Goal: Check status: Check status

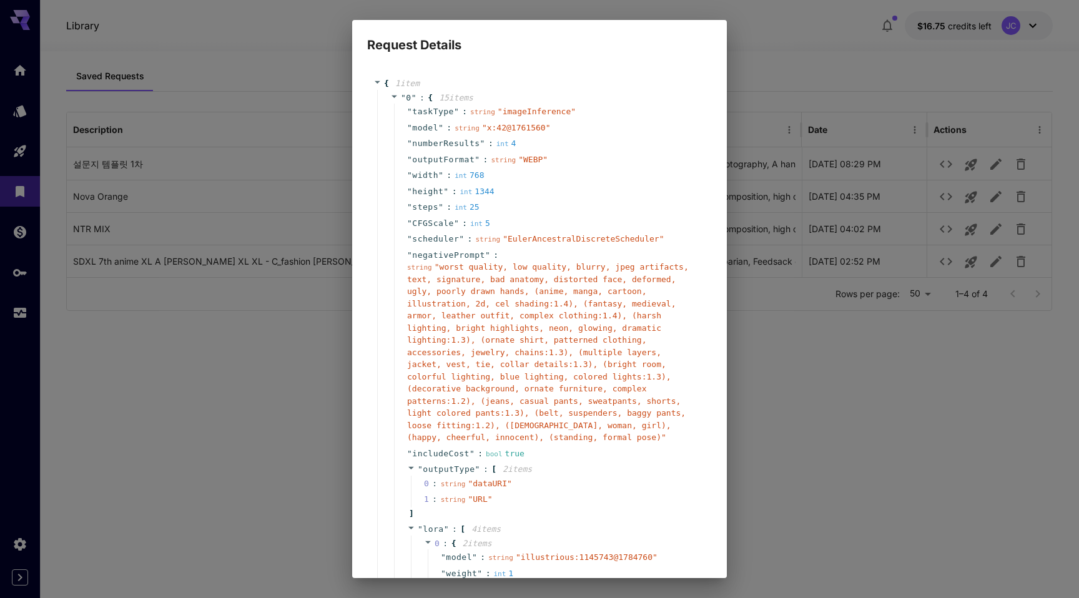
scroll to position [503, 0]
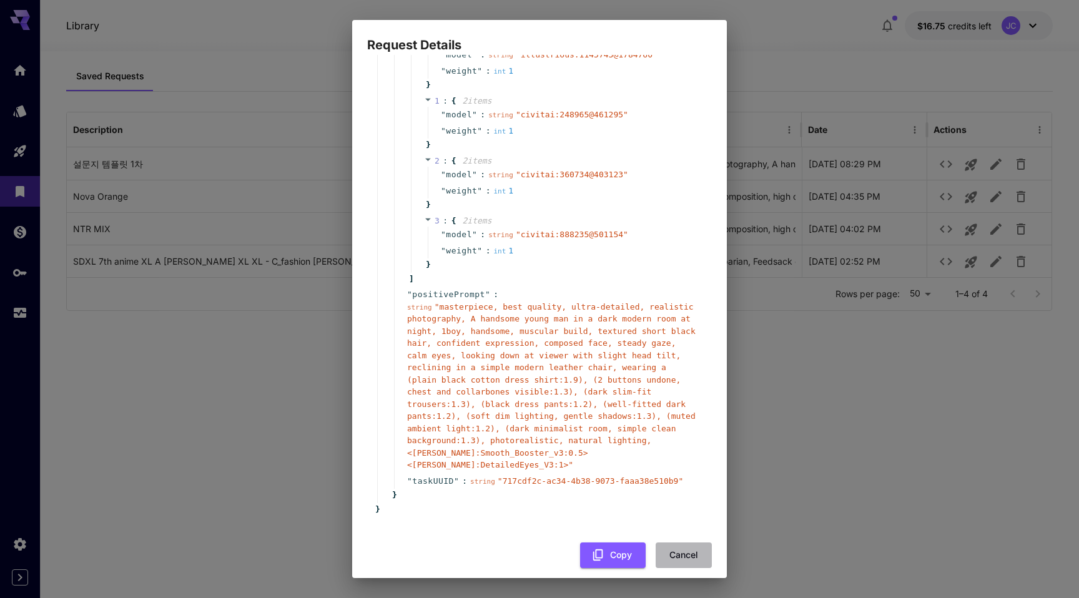
click at [675, 543] on button "Cancel" at bounding box center [684, 556] width 56 height 26
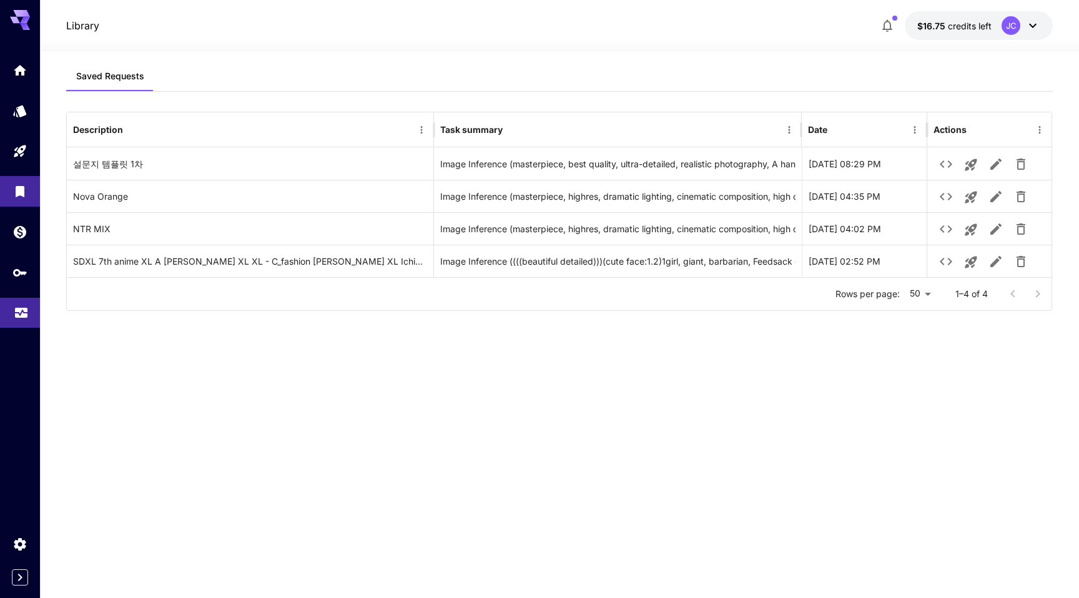
click at [17, 324] on link at bounding box center [20, 313] width 40 height 31
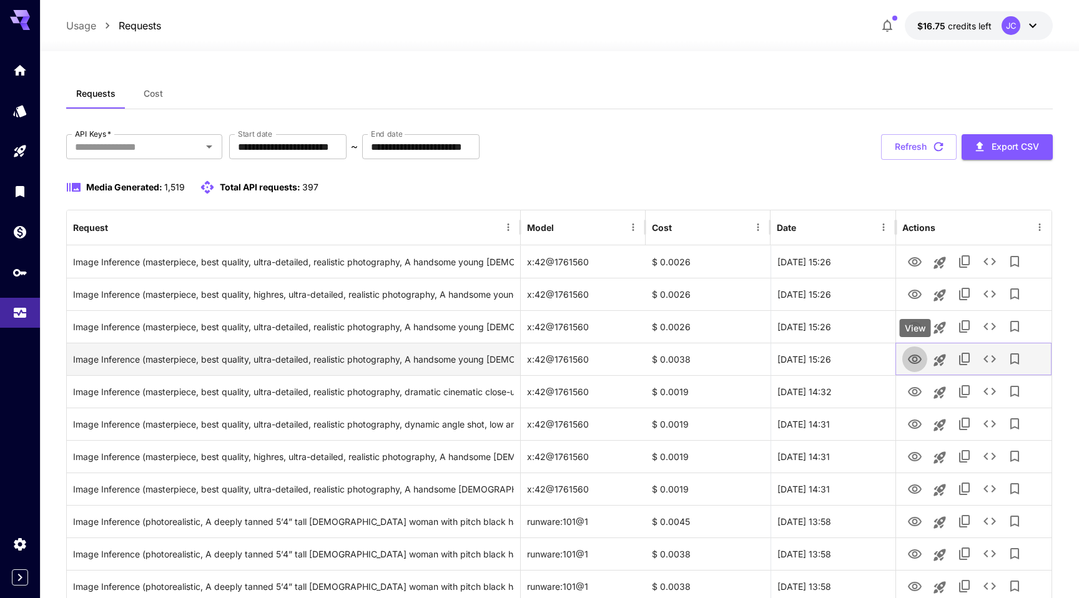
click at [918, 360] on icon "View" at bounding box center [915, 359] width 15 height 15
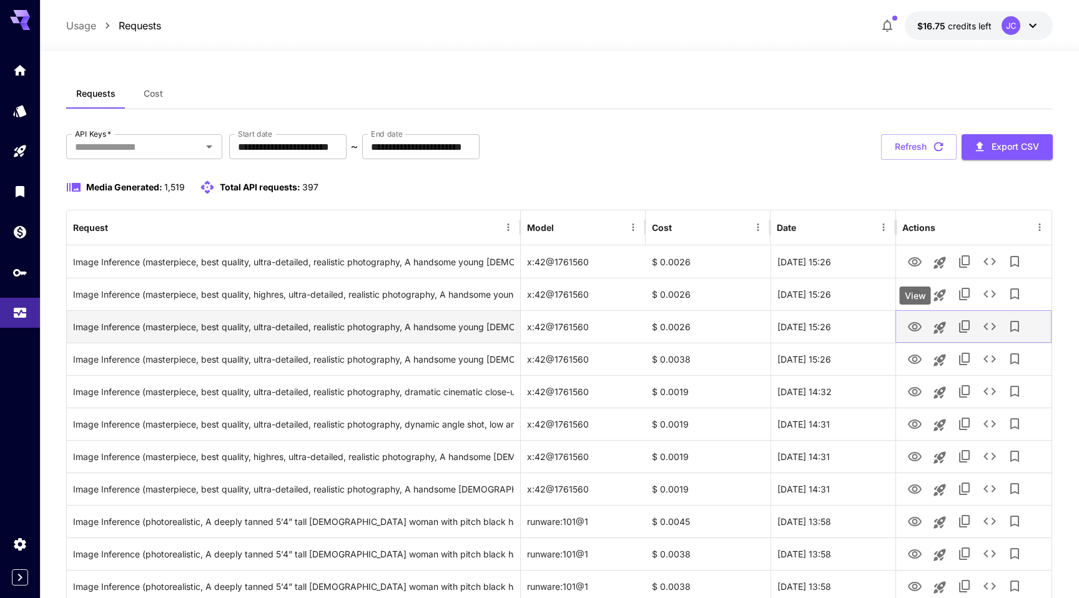
click at [914, 327] on icon "View" at bounding box center [915, 327] width 15 height 15
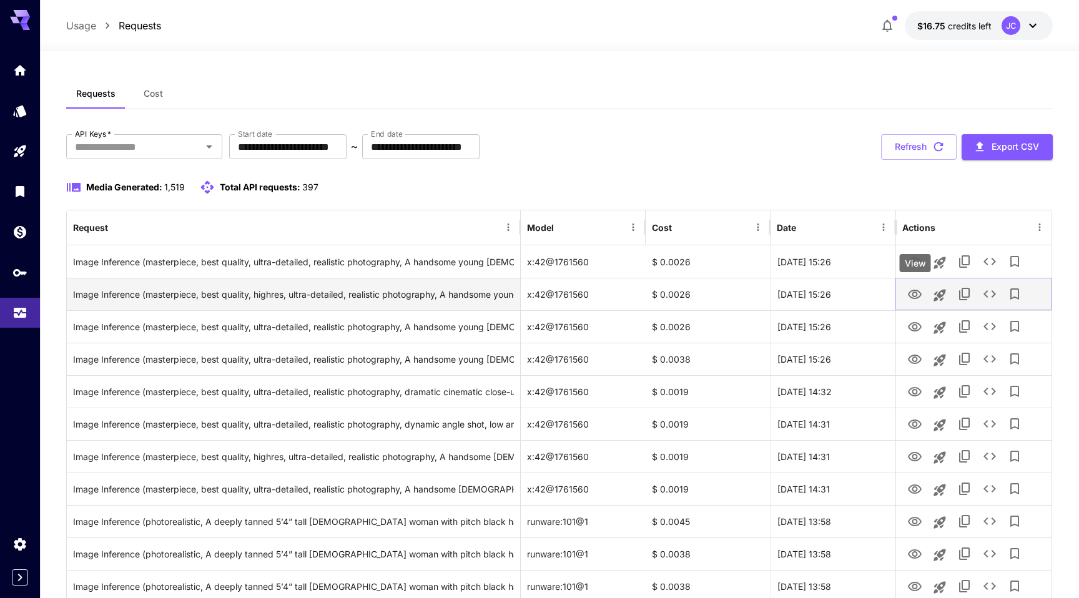
click at [921, 289] on icon "View" at bounding box center [915, 294] width 15 height 15
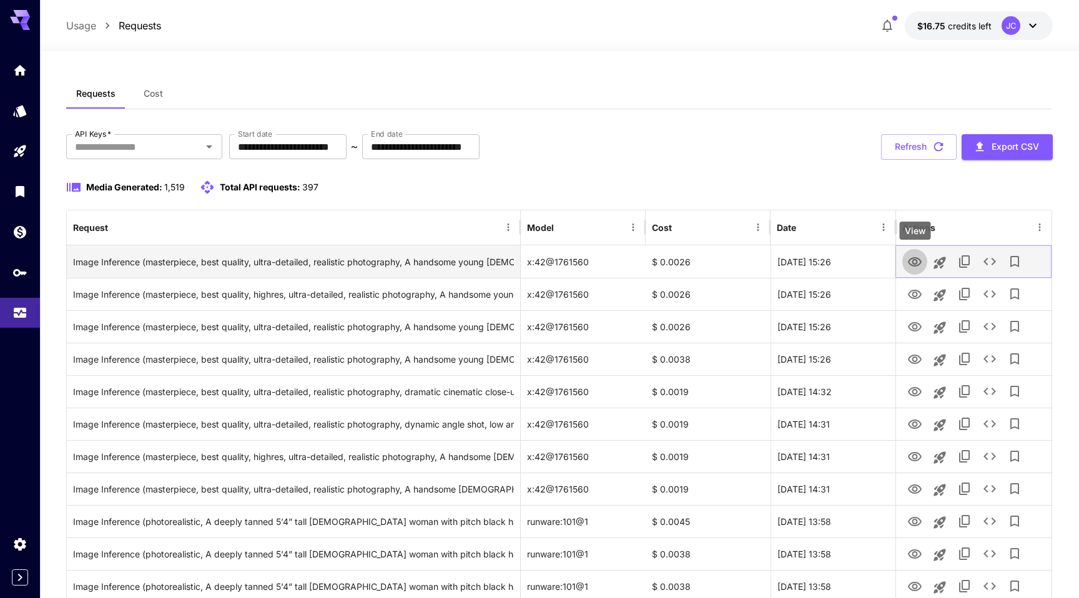
click at [916, 264] on icon "View" at bounding box center [915, 261] width 14 height 9
click at [987, 264] on icon "See details" at bounding box center [990, 261] width 12 height 7
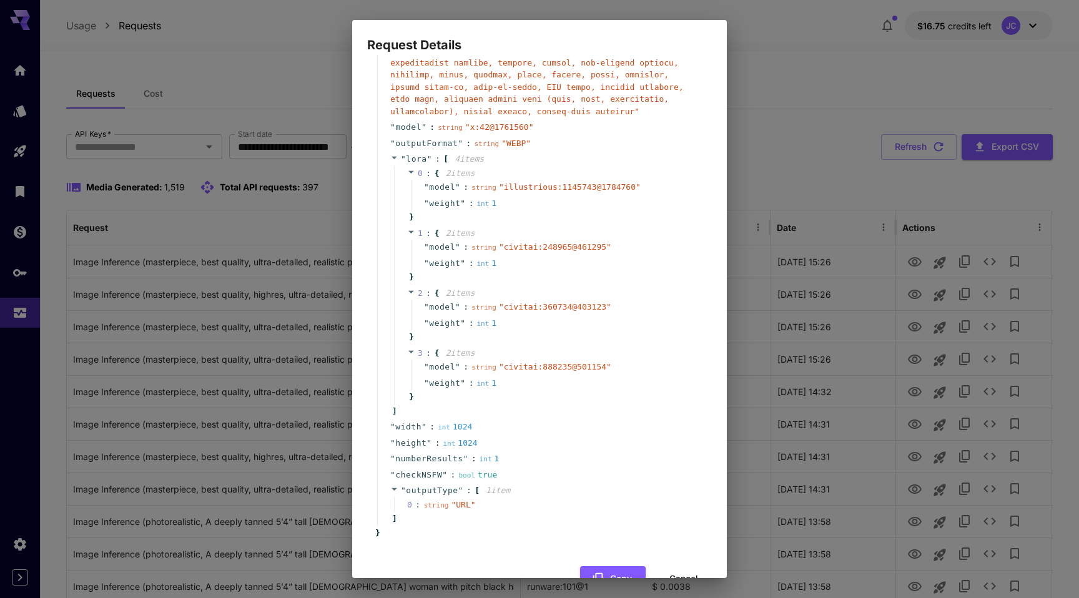
scroll to position [496, 0]
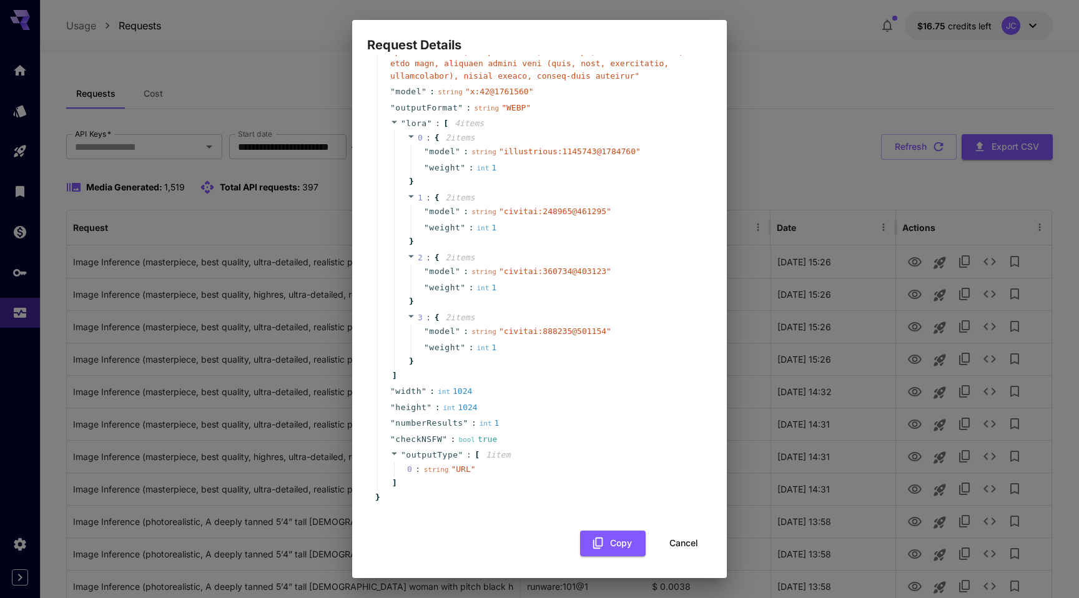
click at [675, 542] on button "Cancel" at bounding box center [684, 544] width 56 height 26
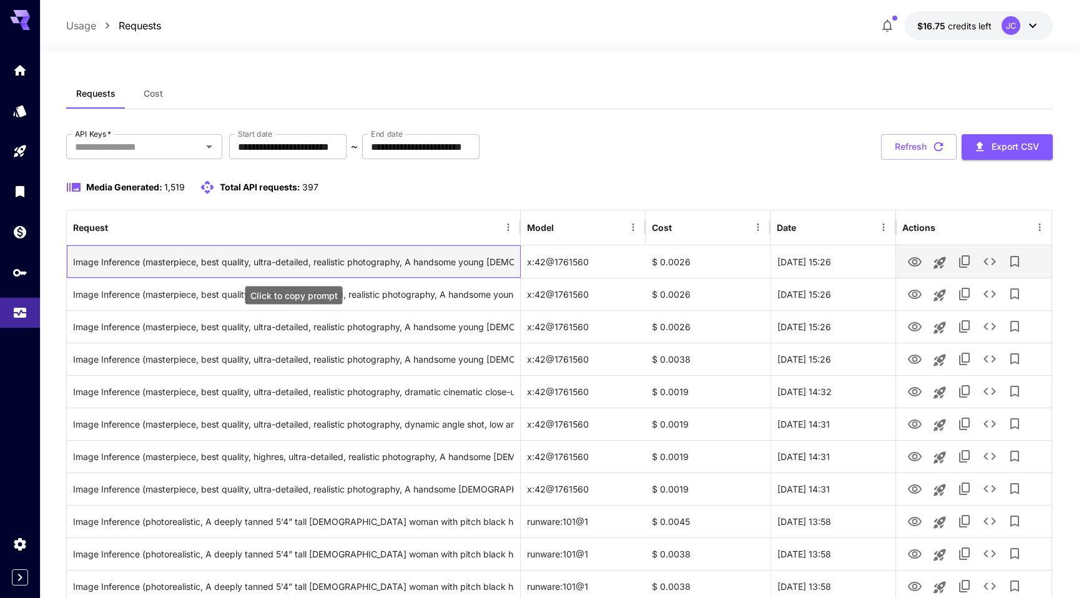
click at [466, 260] on div "Image Inference (masterpiece, best quality, ultra-detailed, realistic photograp…" at bounding box center [293, 262] width 441 height 32
click at [464, 260] on div "Image Inference (masterpiece, best quality, ultra-detailed, realistic photograp…" at bounding box center [293, 262] width 441 height 32
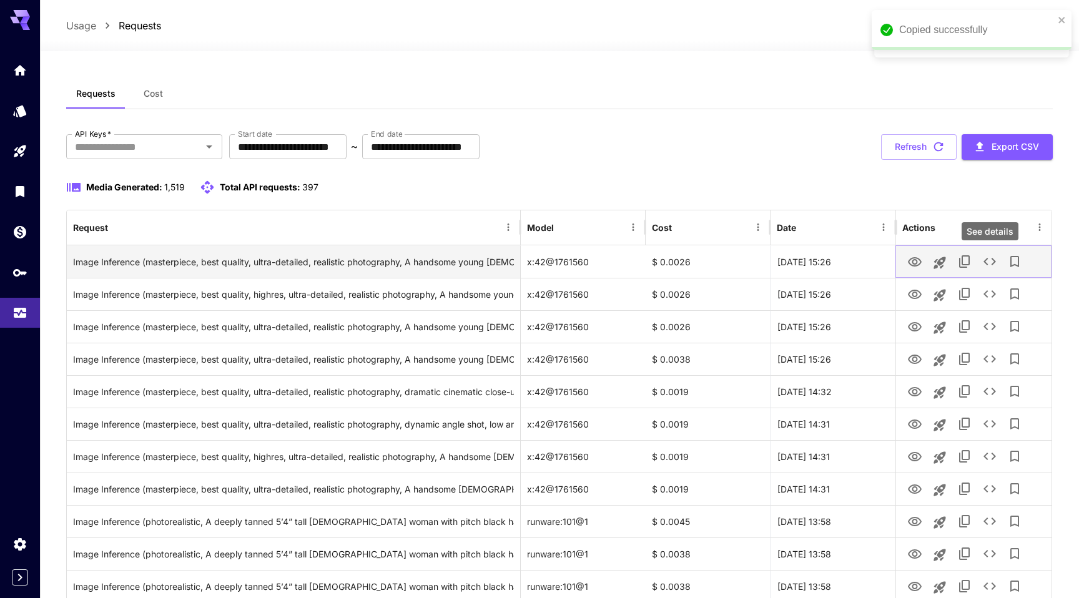
click at [990, 261] on icon "See details" at bounding box center [989, 261] width 15 height 15
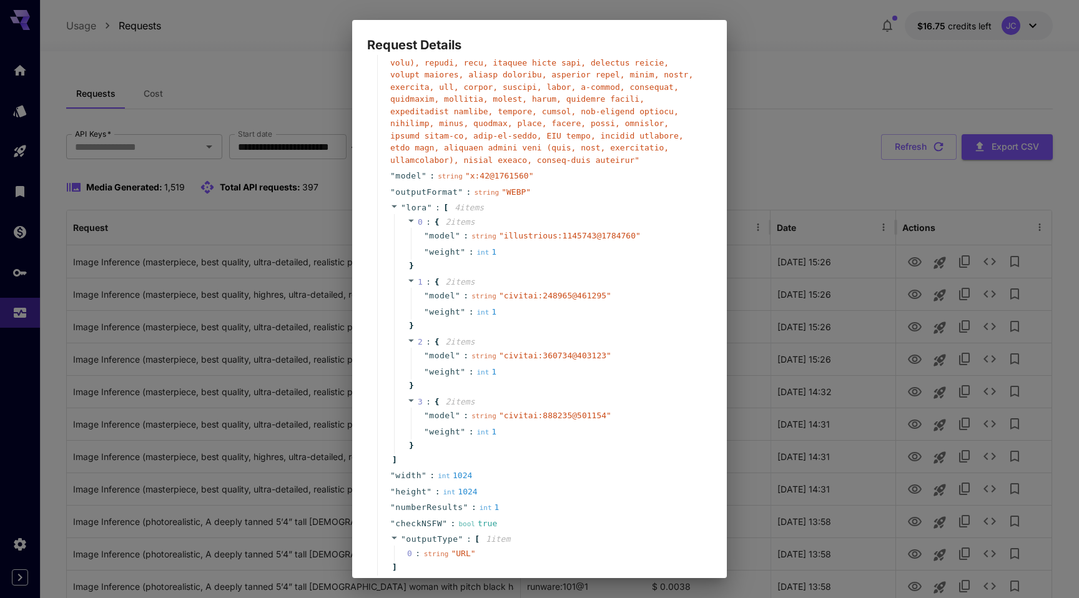
scroll to position [444, 0]
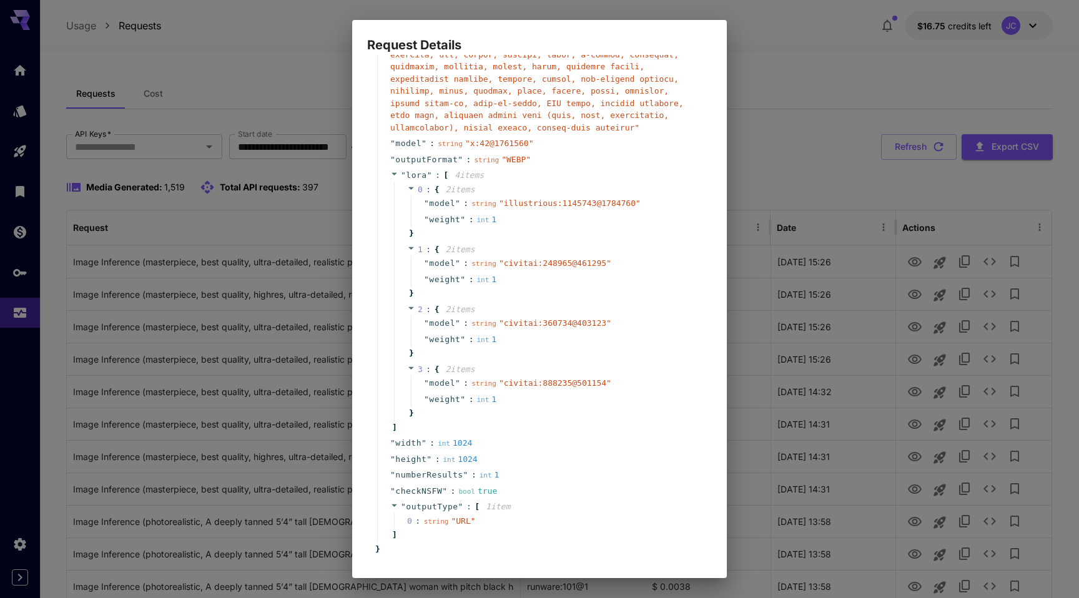
click at [320, 119] on div "Request Details { 12 item s " taskType " : string " imageInference " " taskUUID…" at bounding box center [539, 299] width 1079 height 598
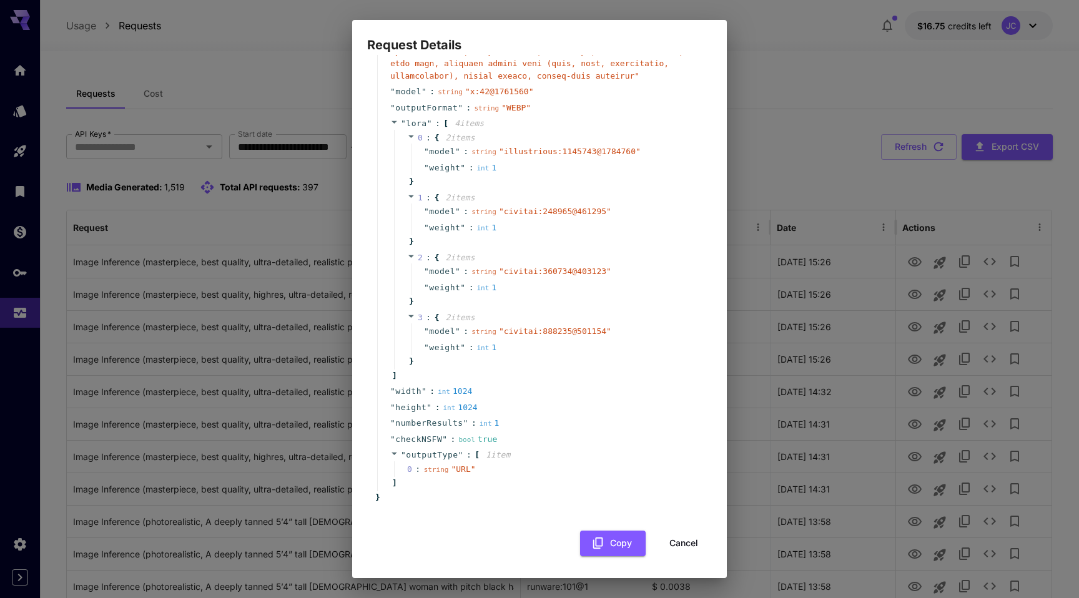
click at [693, 549] on button "Cancel" at bounding box center [684, 544] width 56 height 26
